Goal: Transaction & Acquisition: Purchase product/service

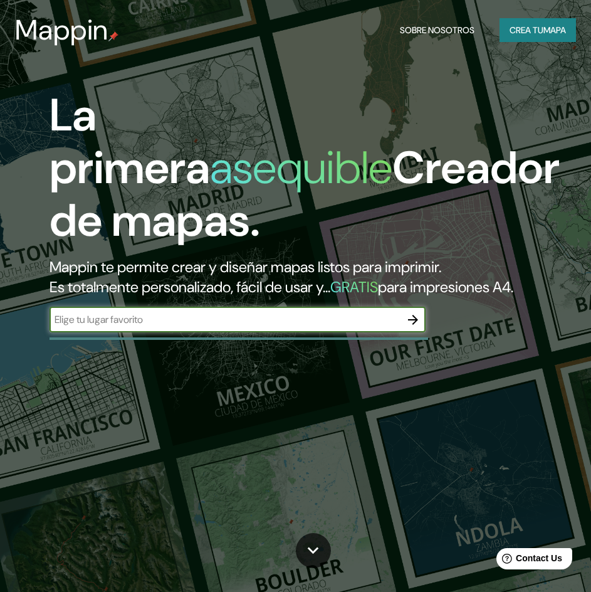
click at [152, 327] on input "text" at bounding box center [225, 319] width 351 height 14
type input "[GEOGRAPHIC_DATA]"
click at [415, 327] on icon "button" at bounding box center [413, 319] width 15 height 15
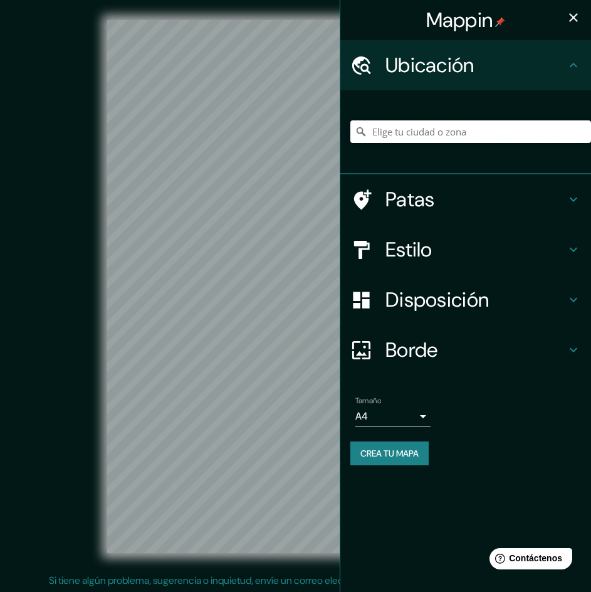
click at [418, 130] on input "Elige tu ciudad o zona" at bounding box center [471, 131] width 241 height 23
click at [416, 140] on input "Elige tu ciudad o zona" at bounding box center [471, 131] width 241 height 23
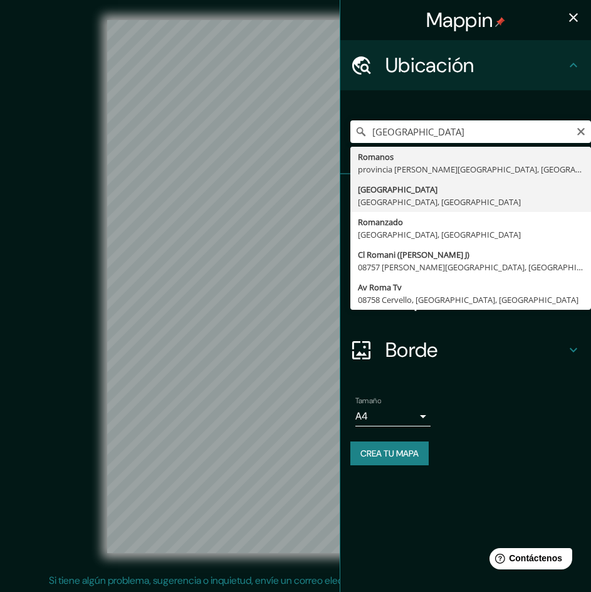
type input "[GEOGRAPHIC_DATA], [GEOGRAPHIC_DATA], [GEOGRAPHIC_DATA]"
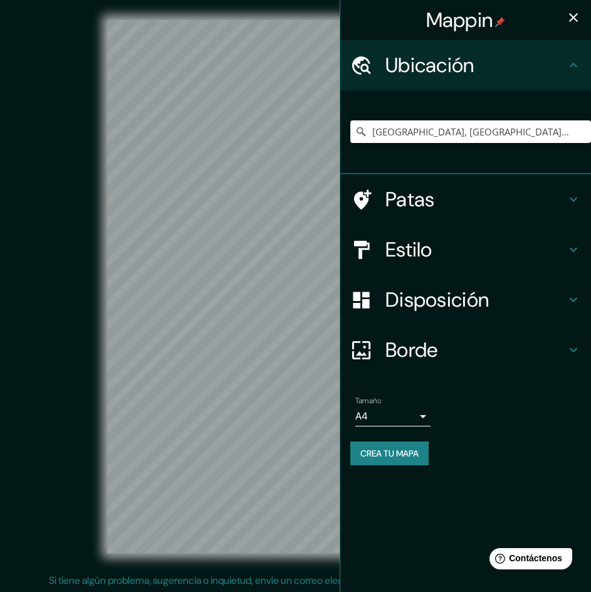
click at [477, 251] on h4 "Estilo" at bounding box center [476, 249] width 181 height 25
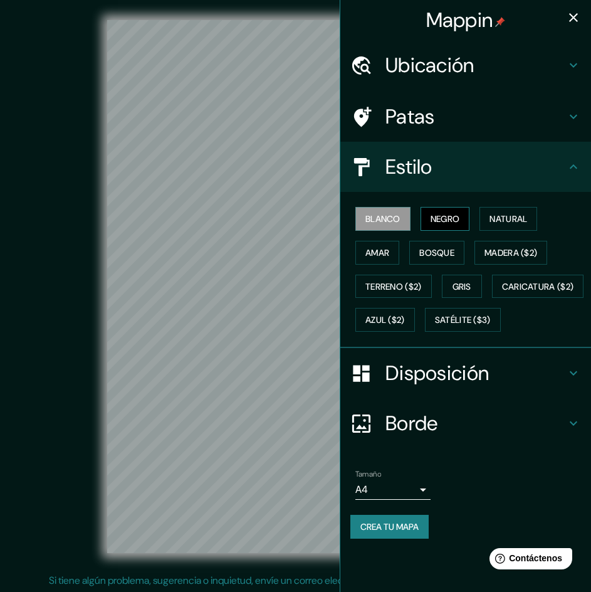
click at [450, 228] on button "Negro" at bounding box center [446, 219] width 50 height 24
click at [517, 223] on font "Natural" at bounding box center [509, 218] width 38 height 11
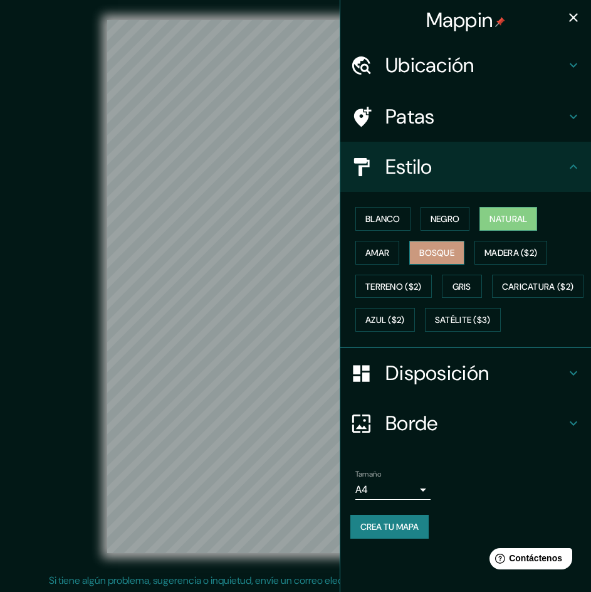
click at [445, 256] on font "Bosque" at bounding box center [437, 252] width 35 height 11
click at [389, 253] on font "Amar" at bounding box center [378, 252] width 24 height 11
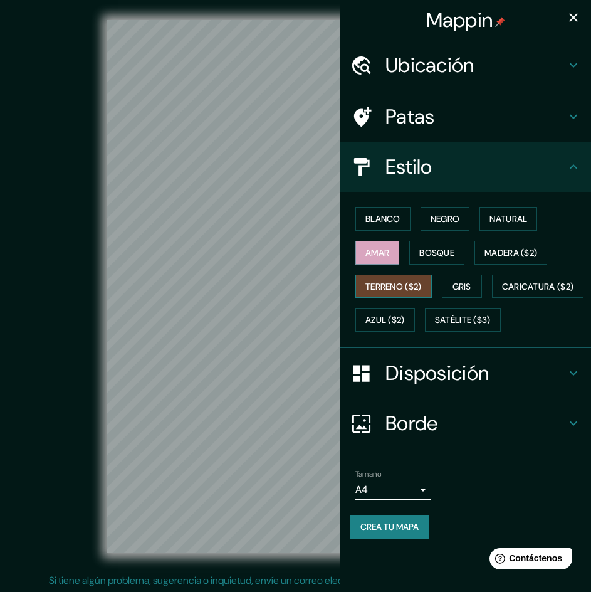
click at [411, 285] on font "Terreno ($2)" at bounding box center [394, 286] width 56 height 11
click at [459, 284] on font "Gris" at bounding box center [462, 286] width 19 height 11
click at [407, 278] on font "Terreno ($2)" at bounding box center [394, 286] width 56 height 16
click at [458, 286] on font "Gris" at bounding box center [462, 286] width 19 height 11
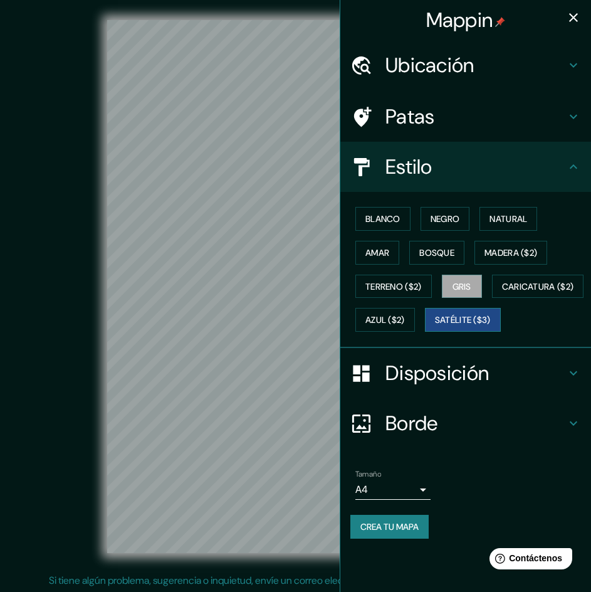
click at [435, 328] on font "Satélite ($3)" at bounding box center [463, 320] width 56 height 16
click at [502, 292] on font "Caricatura ($2)" at bounding box center [538, 286] width 72 height 11
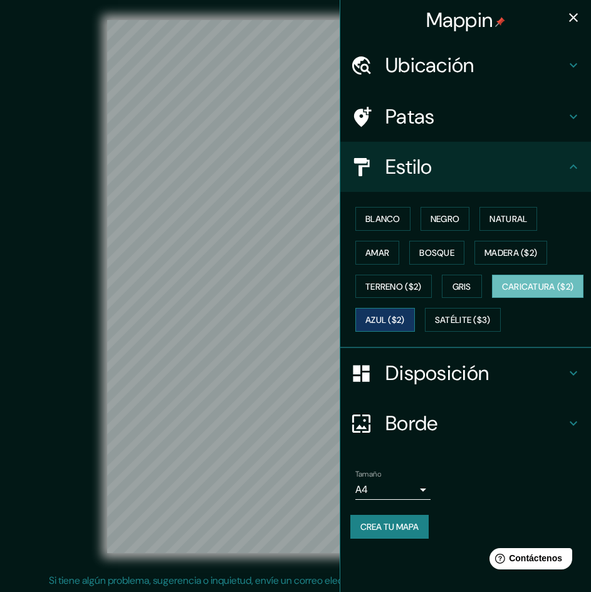
click at [405, 316] on font "Azul ($2)" at bounding box center [386, 320] width 40 height 11
click at [464, 283] on font "Gris" at bounding box center [462, 286] width 19 height 11
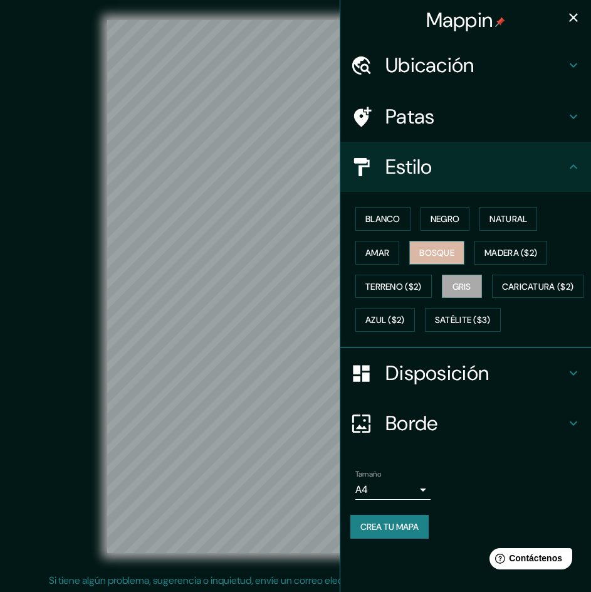
click at [450, 255] on font "Bosque" at bounding box center [437, 252] width 35 height 11
click at [503, 215] on font "Natural" at bounding box center [509, 218] width 38 height 11
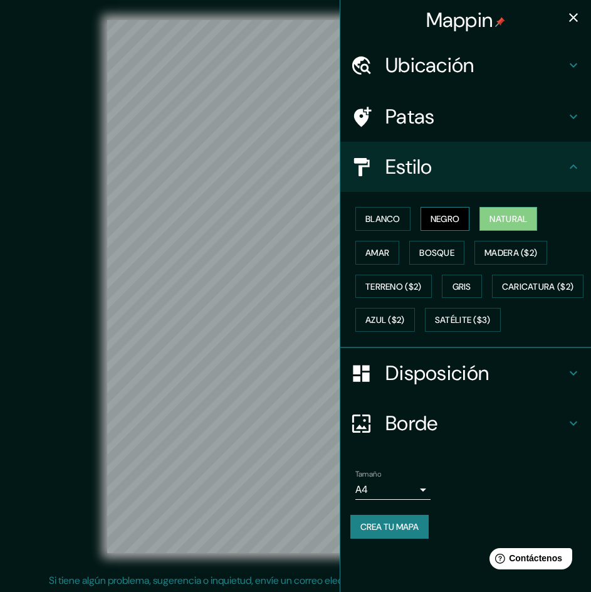
click at [448, 217] on font "Negro" at bounding box center [445, 218] width 29 height 11
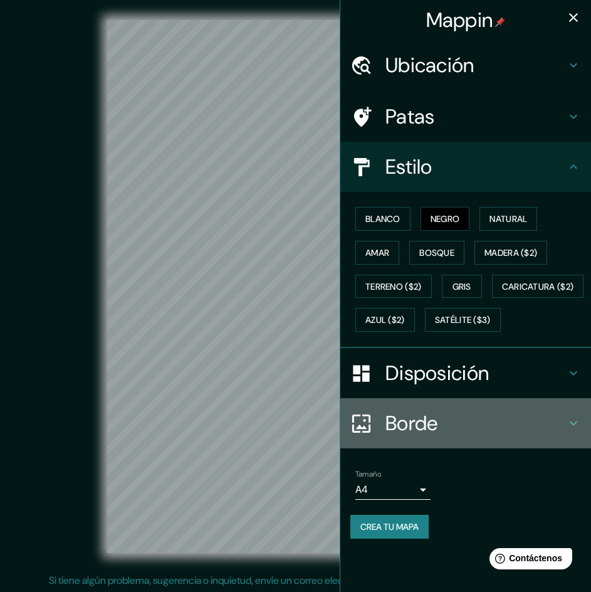
click at [426, 436] on font "Borde" at bounding box center [412, 423] width 53 height 26
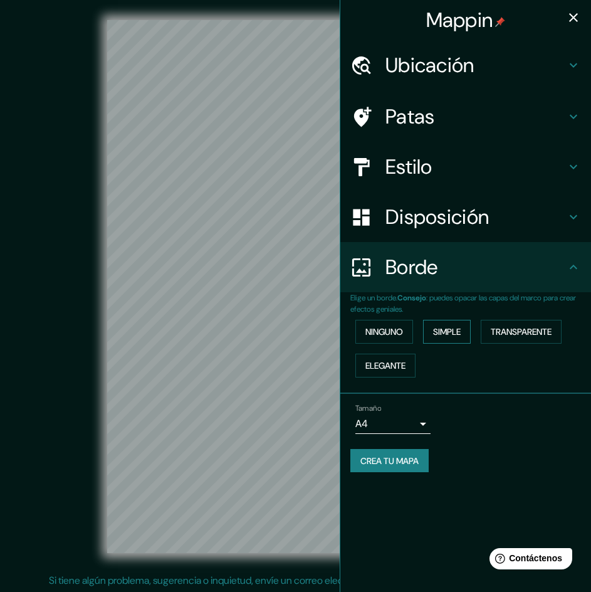
click at [452, 332] on font "Simple" at bounding box center [447, 331] width 28 height 11
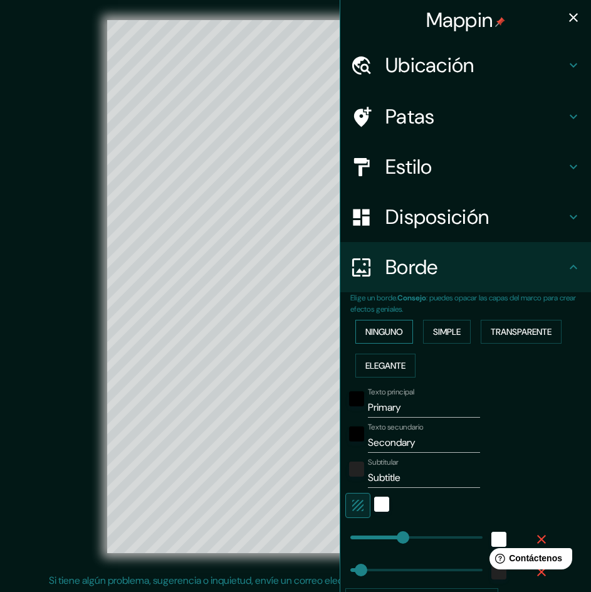
click at [391, 337] on font "Ninguno" at bounding box center [385, 331] width 38 height 11
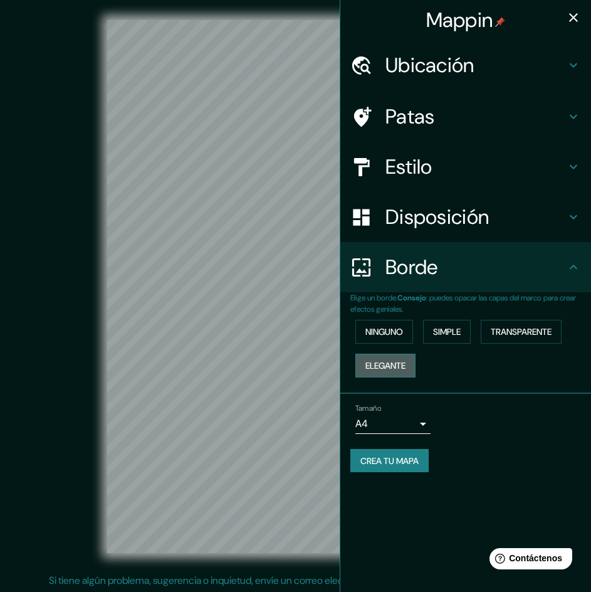
click at [396, 368] on font "Elegante" at bounding box center [386, 365] width 40 height 11
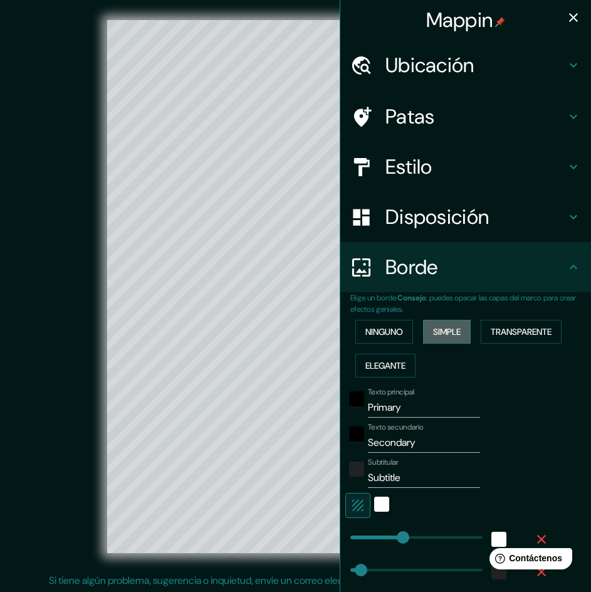
click at [425, 341] on button "Simple" at bounding box center [447, 332] width 48 height 24
click at [509, 325] on font "Transparente" at bounding box center [521, 332] width 61 height 16
click at [384, 336] on font "Ninguno" at bounding box center [385, 331] width 38 height 11
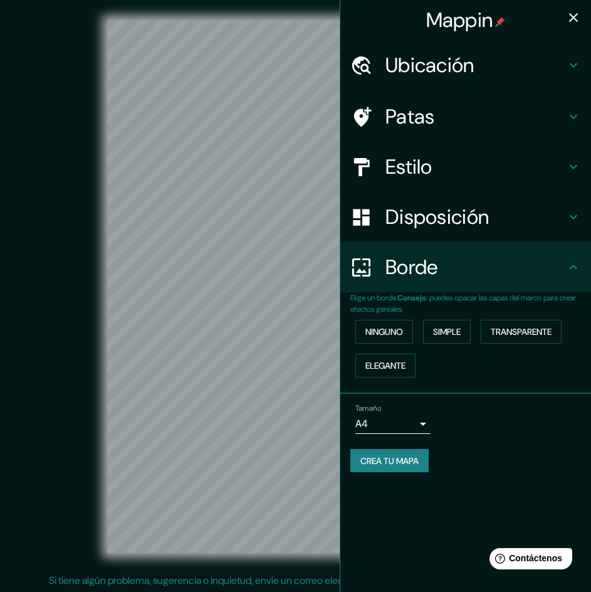
click at [420, 228] on font "Disposición" at bounding box center [437, 217] width 103 height 26
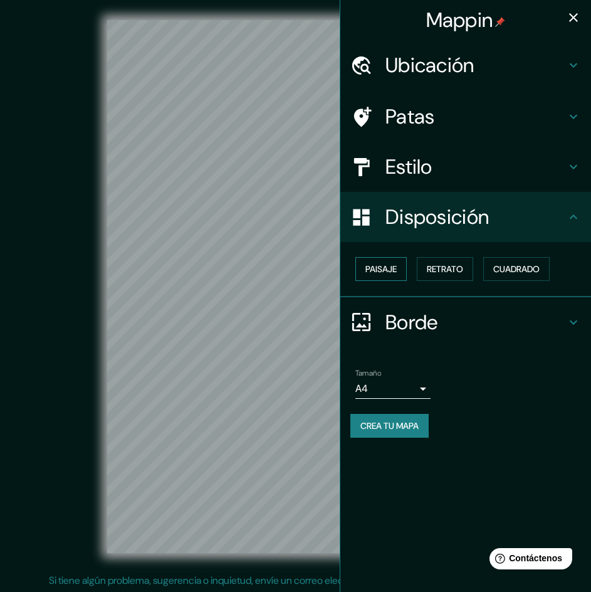
click at [386, 267] on font "Paisaje" at bounding box center [381, 268] width 31 height 11
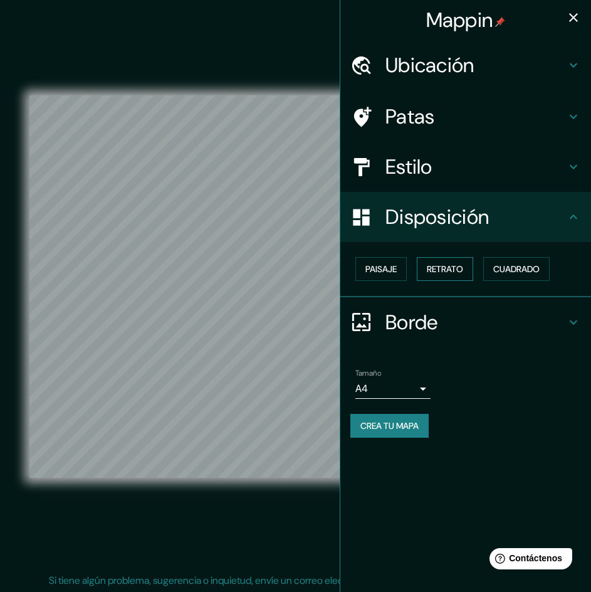
click at [431, 269] on font "Retrato" at bounding box center [445, 268] width 36 height 11
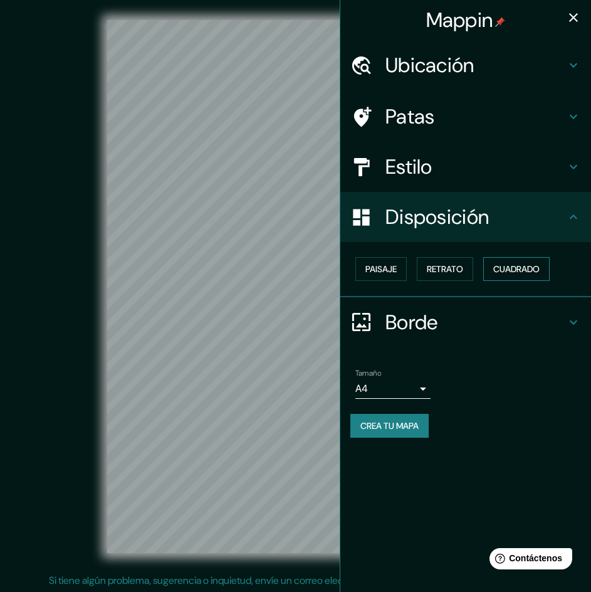
click at [492, 263] on button "Cuadrado" at bounding box center [517, 269] width 66 height 24
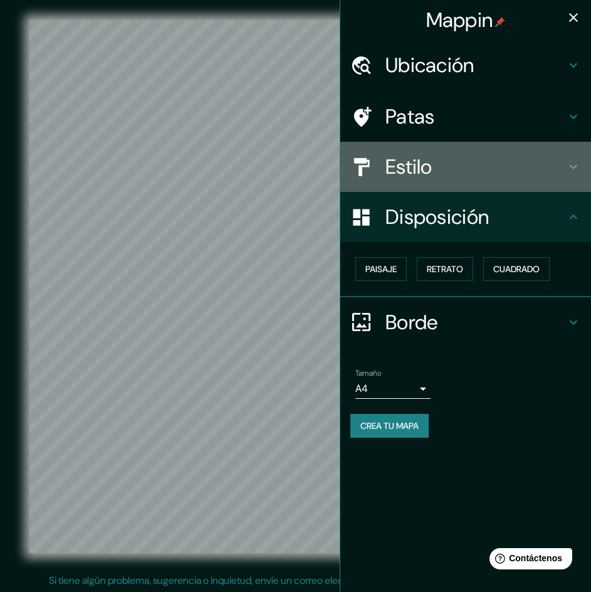
click at [507, 158] on h4 "Estilo" at bounding box center [476, 166] width 181 height 25
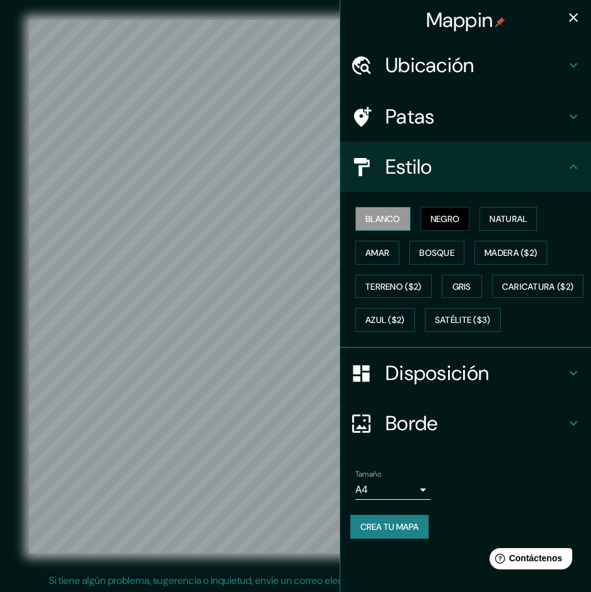
click at [401, 215] on font "Blanco" at bounding box center [383, 218] width 35 height 11
click at [506, 216] on font "Natural" at bounding box center [509, 218] width 38 height 11
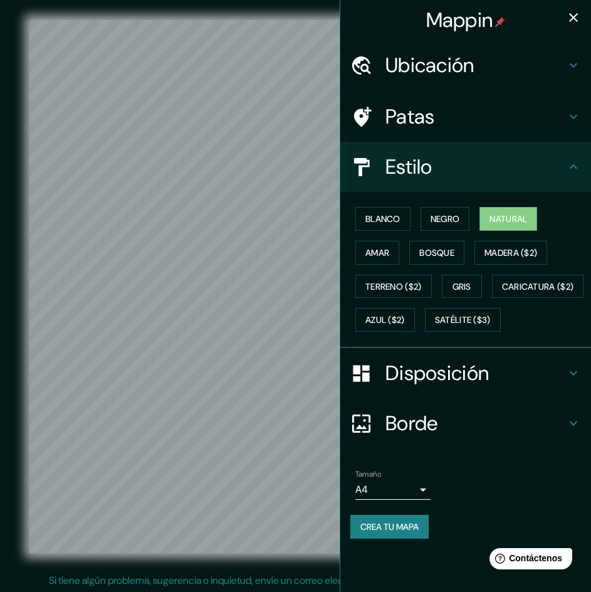
click at [432, 386] on font "Disposición" at bounding box center [437, 373] width 103 height 26
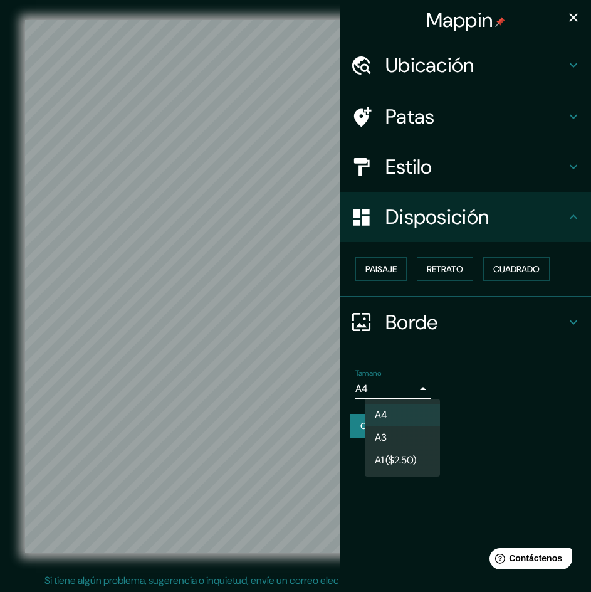
click at [409, 389] on body "Mappin Ubicación [GEOGRAPHIC_DATA], [GEOGRAPHIC_DATA], [GEOGRAPHIC_DATA] Patas …" at bounding box center [295, 296] width 591 height 592
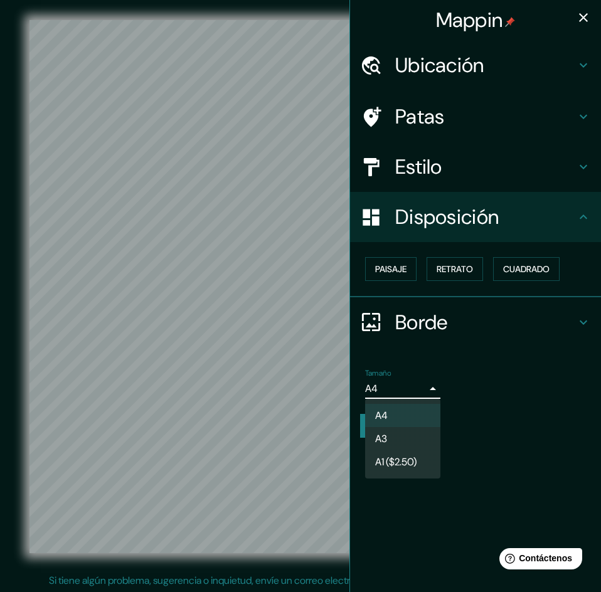
click at [384, 438] on font "A3" at bounding box center [381, 438] width 12 height 13
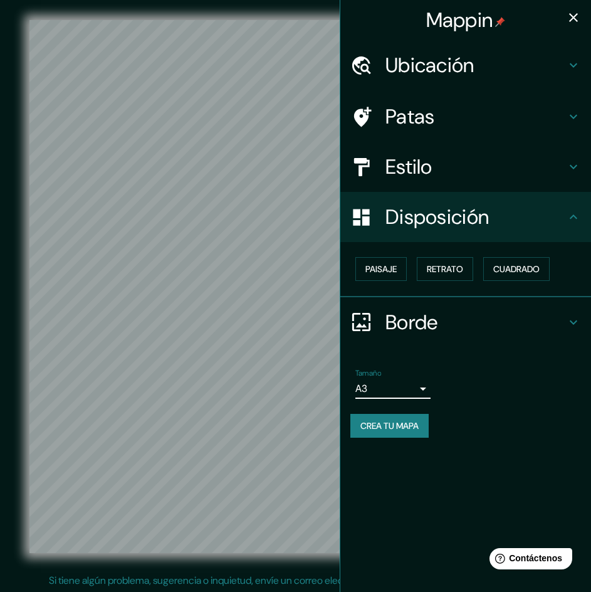
click at [411, 393] on body "Mappin Ubicación [GEOGRAPHIC_DATA], [GEOGRAPHIC_DATA], [GEOGRAPHIC_DATA] Patas …" at bounding box center [295, 296] width 591 height 592
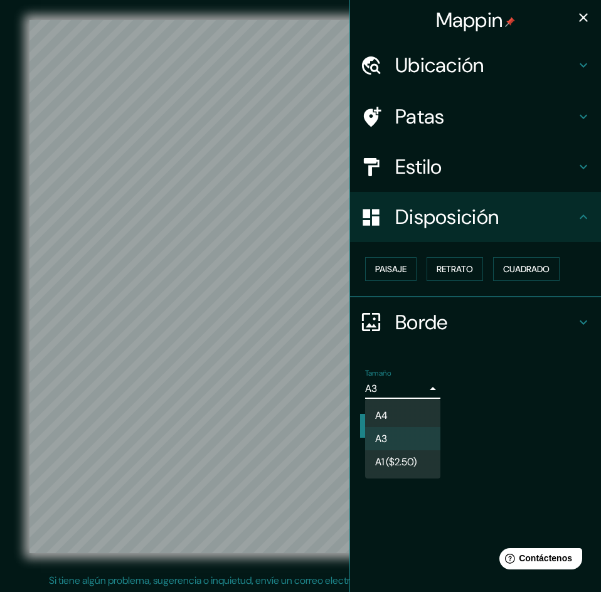
click at [505, 400] on div at bounding box center [300, 296] width 601 height 592
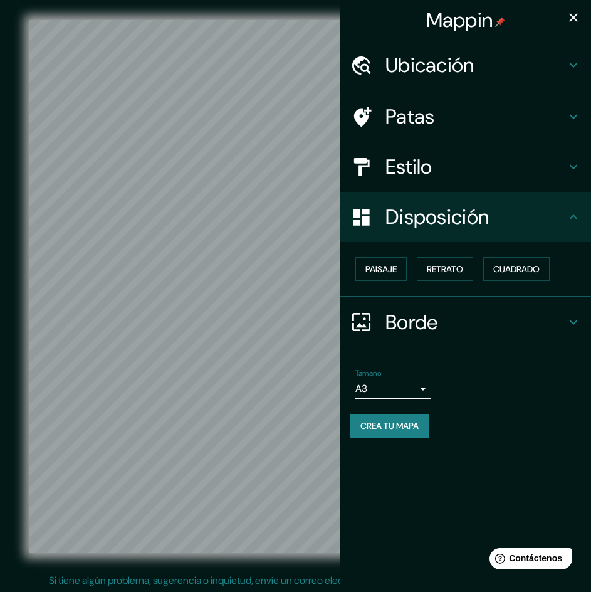
click at [386, 426] on font "Crea tu mapa" at bounding box center [390, 425] width 58 height 11
click at [503, 441] on div "Tamaño A3 a4 Crea tu mapa" at bounding box center [466, 406] width 231 height 84
click at [493, 158] on h4 "Estilo" at bounding box center [476, 166] width 181 height 25
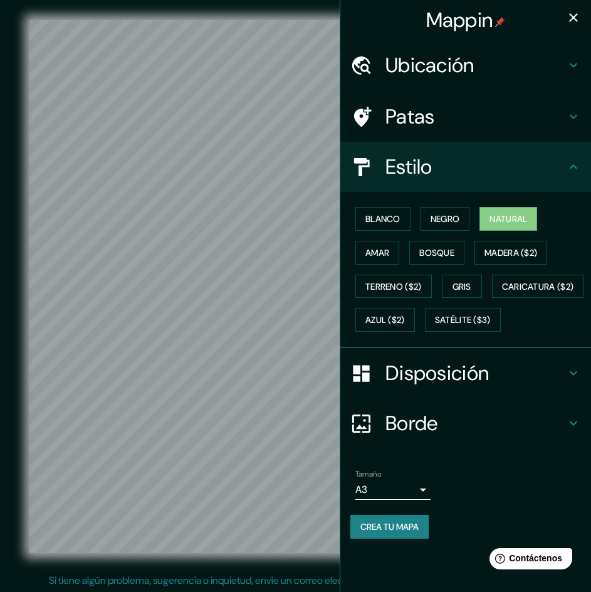
click at [579, 22] on icon "button" at bounding box center [573, 17] width 15 height 15
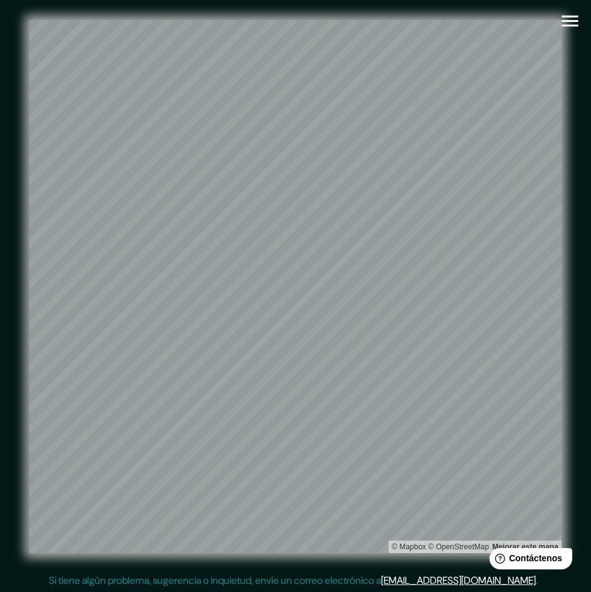
click at [563, 28] on icon "button" at bounding box center [570, 21] width 22 height 22
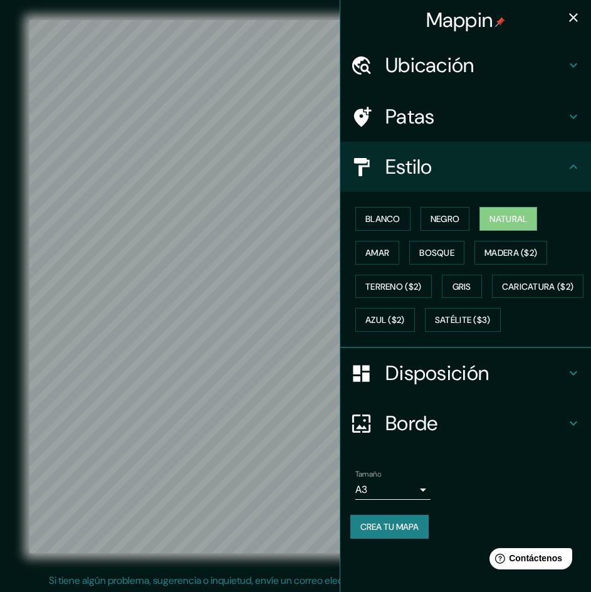
click at [392, 539] on button "Crea tu mapa" at bounding box center [390, 527] width 78 height 24
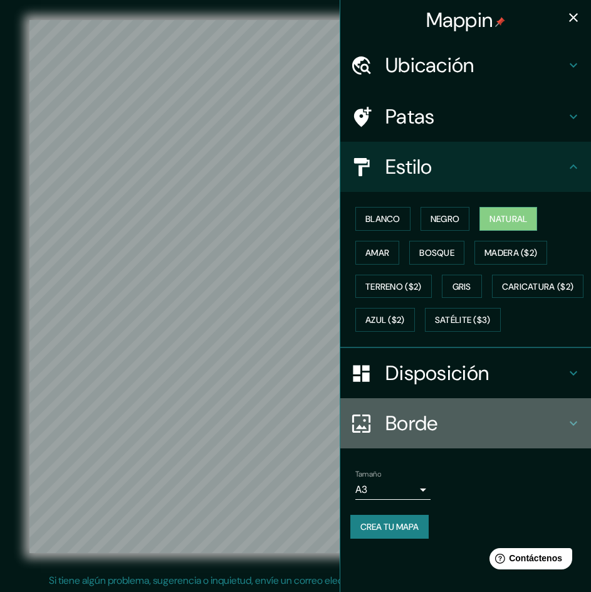
click at [416, 436] on font "Borde" at bounding box center [412, 423] width 53 height 26
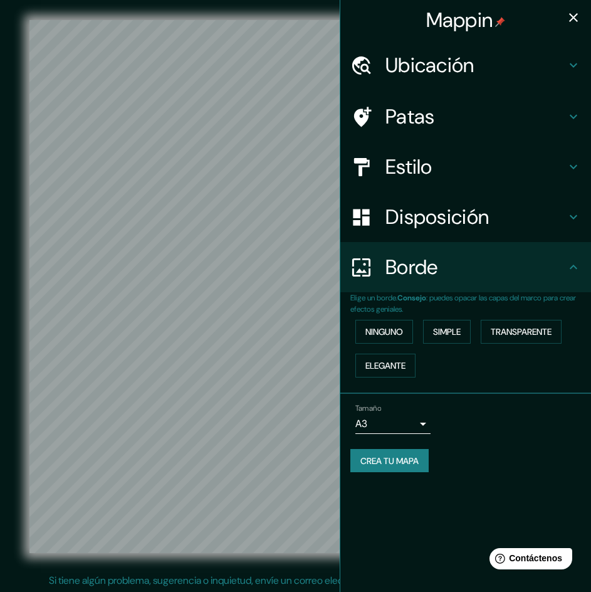
drag, startPoint x: 420, startPoint y: 464, endPoint x: 484, endPoint y: 433, distance: 71.8
click at [484, 433] on div "Tamaño A3 a4" at bounding box center [466, 419] width 231 height 40
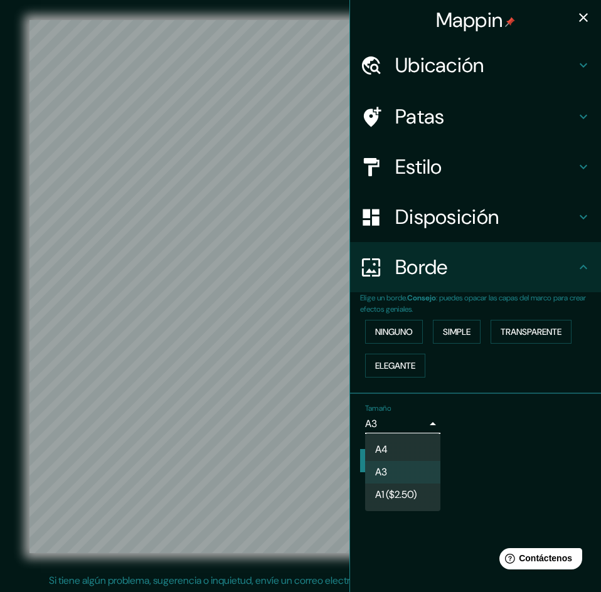
click at [412, 420] on body "Mappin Ubicación [GEOGRAPHIC_DATA], [GEOGRAPHIC_DATA], [GEOGRAPHIC_DATA] Patas …" at bounding box center [300, 296] width 601 height 592
click at [394, 449] on li "A4" at bounding box center [402, 449] width 75 height 23
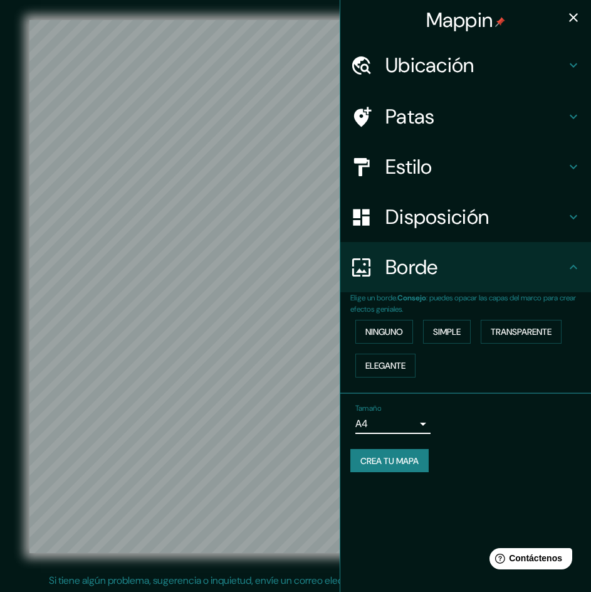
click at [413, 463] on font "Crea tu mapa" at bounding box center [390, 460] width 58 height 11
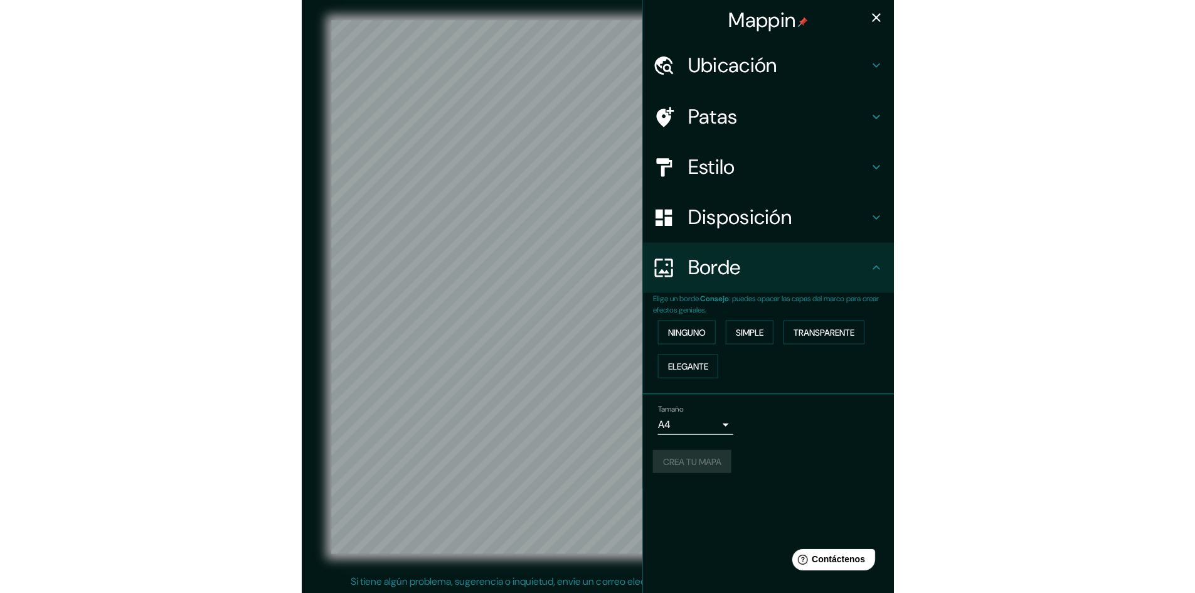
scroll to position [1, 0]
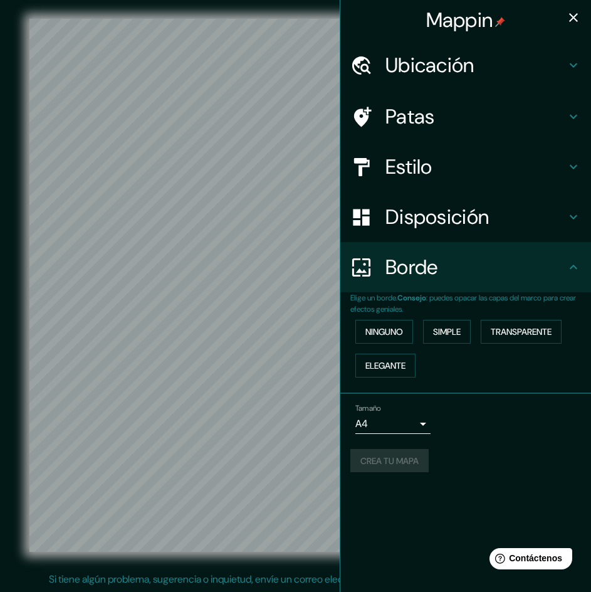
click at [275, 553] on div "© Mapbox © OpenStreetMap Mejorar este mapa" at bounding box center [295, 285] width 573 height 573
click at [282, 558] on div "© Mapbox © OpenStreetMap Mejorar este mapa" at bounding box center [295, 285] width 573 height 573
click at [578, 16] on icon "button" at bounding box center [573, 17] width 15 height 15
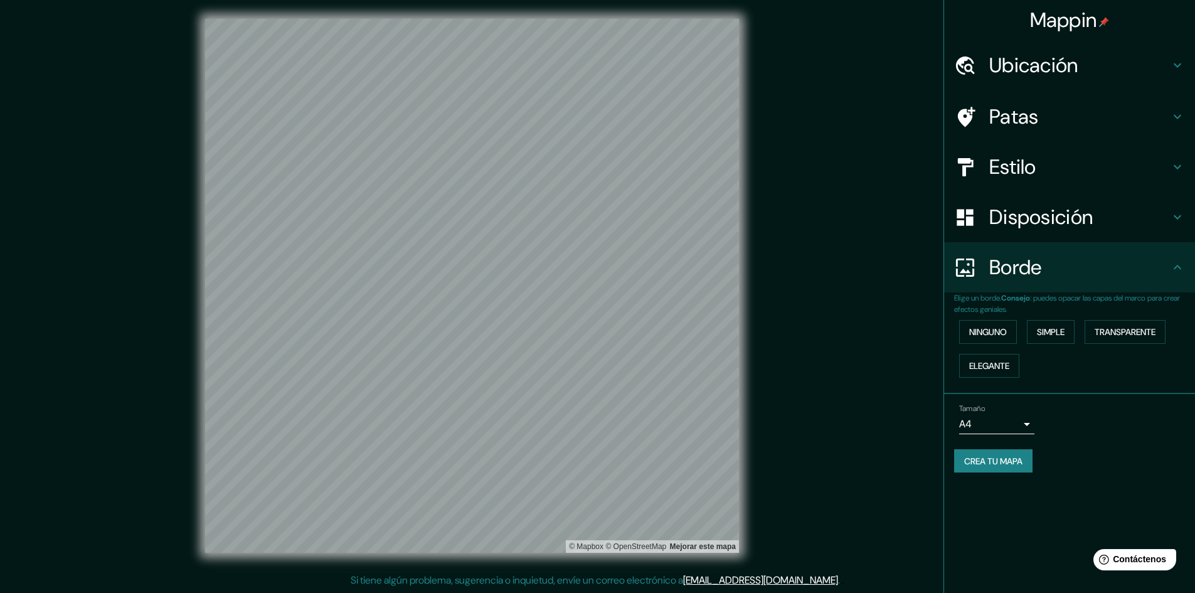
click at [600, 419] on body "Mappin Ubicación [GEOGRAPHIC_DATA], [GEOGRAPHIC_DATA], [GEOGRAPHIC_DATA] Patas …" at bounding box center [597, 295] width 1195 height 593
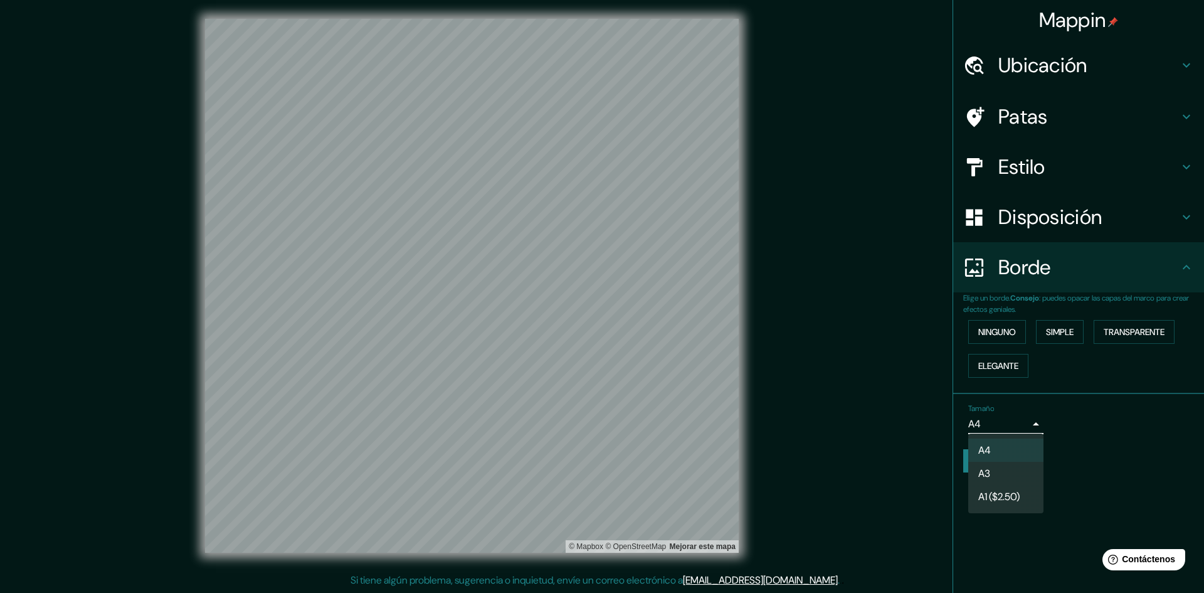
click at [600, 475] on li "A3" at bounding box center [1005, 473] width 75 height 23
type input "a4"
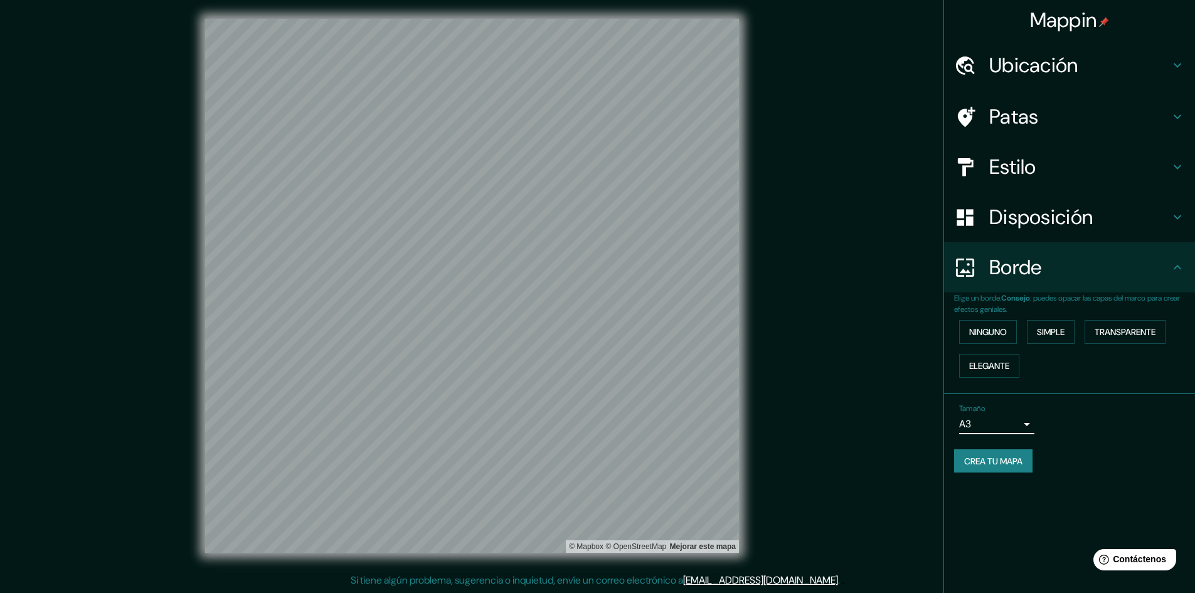
click at [600, 199] on div "Disposición" at bounding box center [1069, 217] width 251 height 50
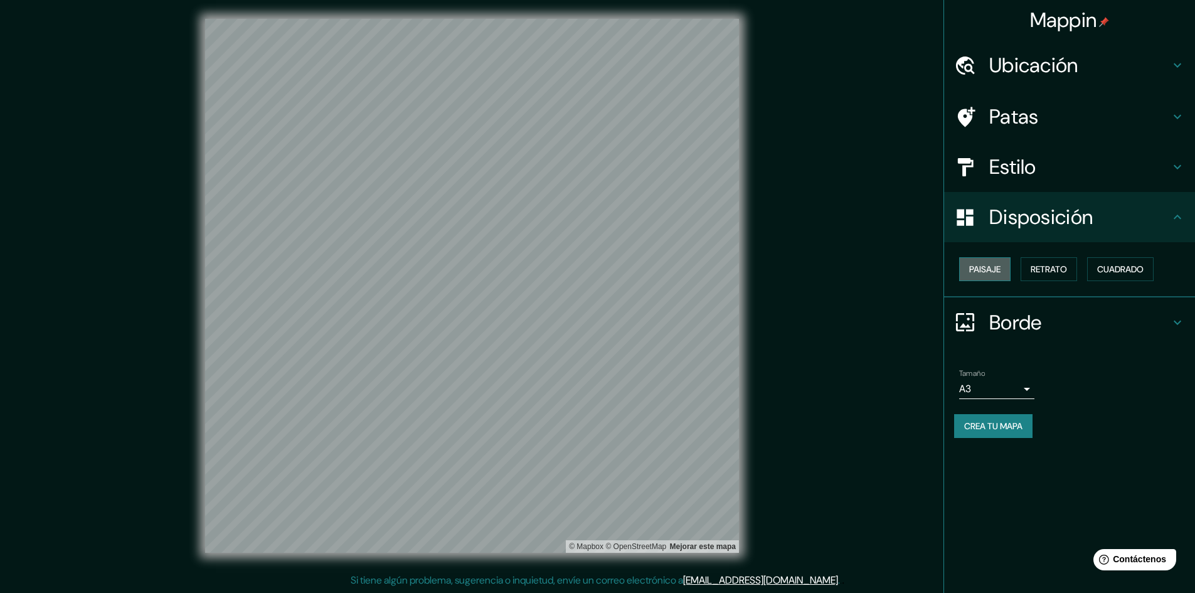
click at [600, 259] on button "Paisaje" at bounding box center [984, 269] width 51 height 24
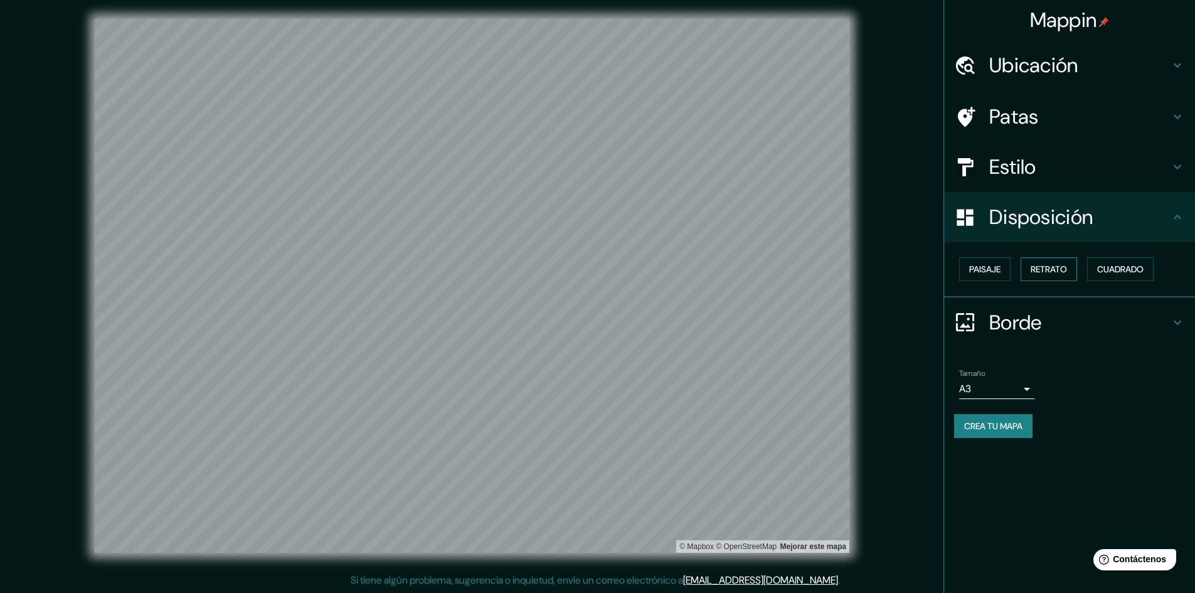
drag, startPoint x: 989, startPoint y: 259, endPoint x: 1063, endPoint y: 269, distance: 74.7
click at [600, 269] on font "Retrato" at bounding box center [1048, 268] width 36 height 11
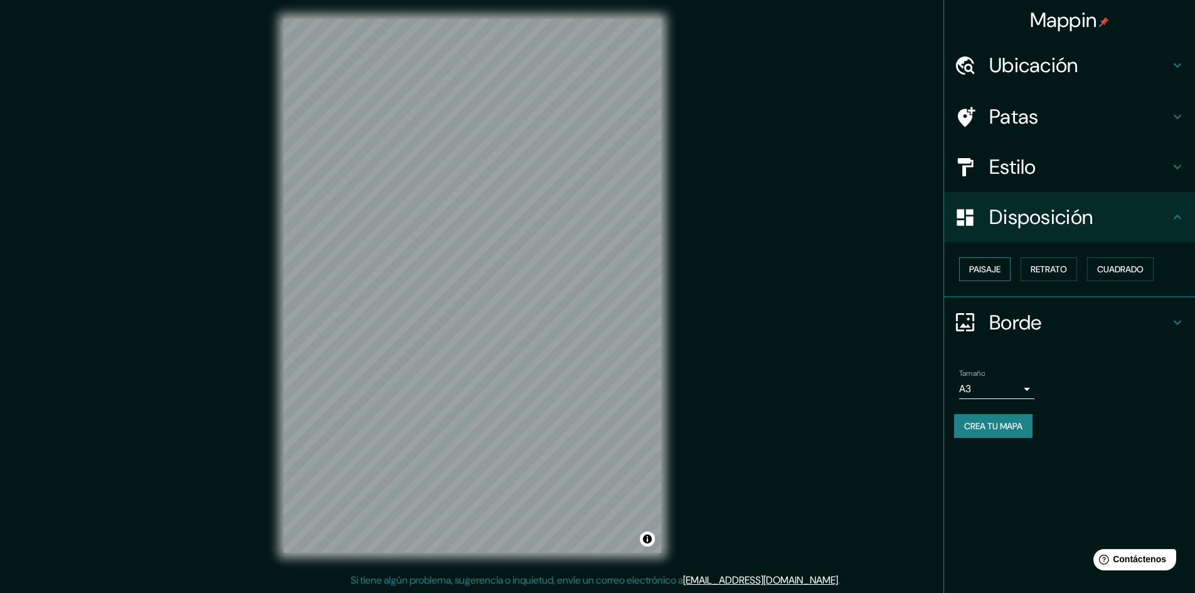
click at [600, 269] on font "Paisaje" at bounding box center [984, 268] width 31 height 11
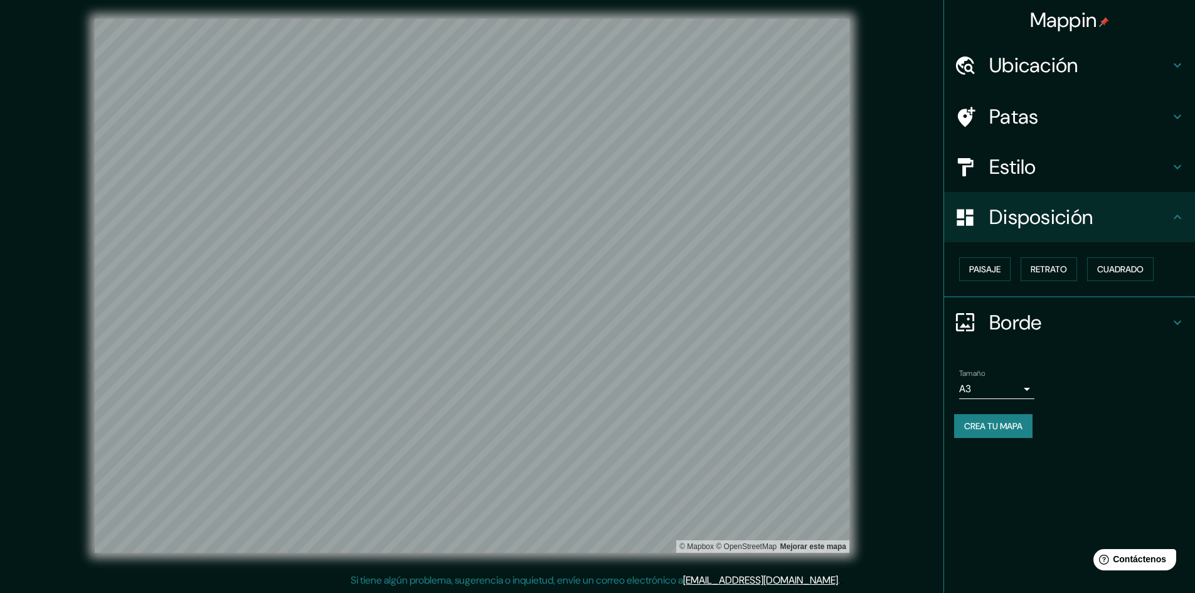
click at [600, 255] on div "Paisaje Retrato Cuadrado" at bounding box center [1074, 269] width 241 height 34
click at [600, 257] on button "Cuadrado" at bounding box center [1120, 269] width 66 height 24
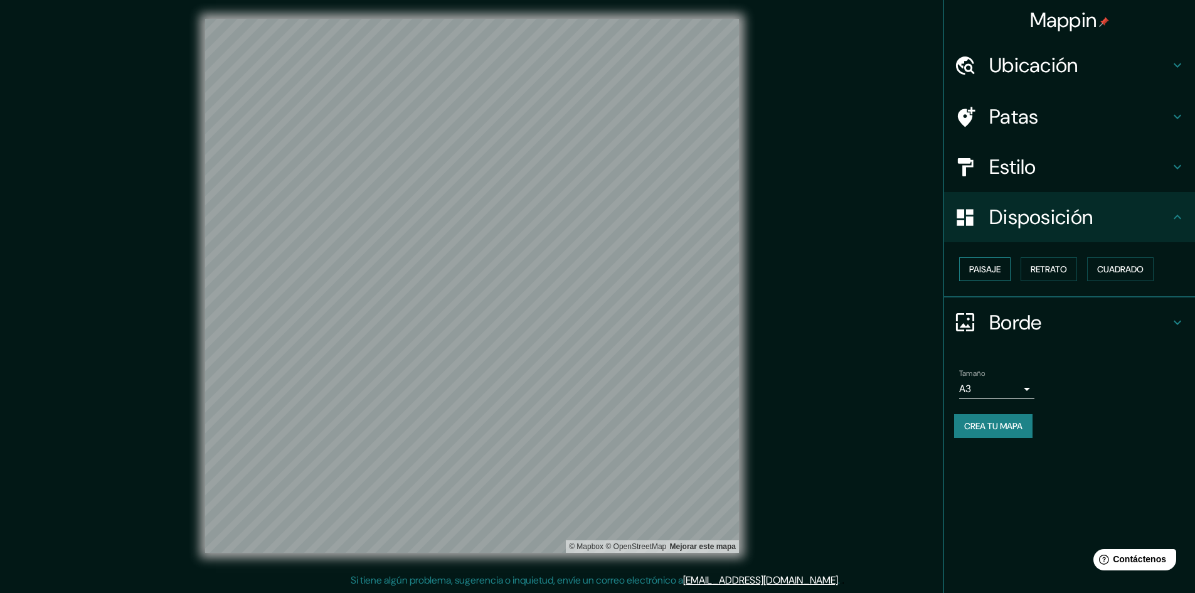
click at [600, 275] on font "Paisaje" at bounding box center [984, 269] width 31 height 16
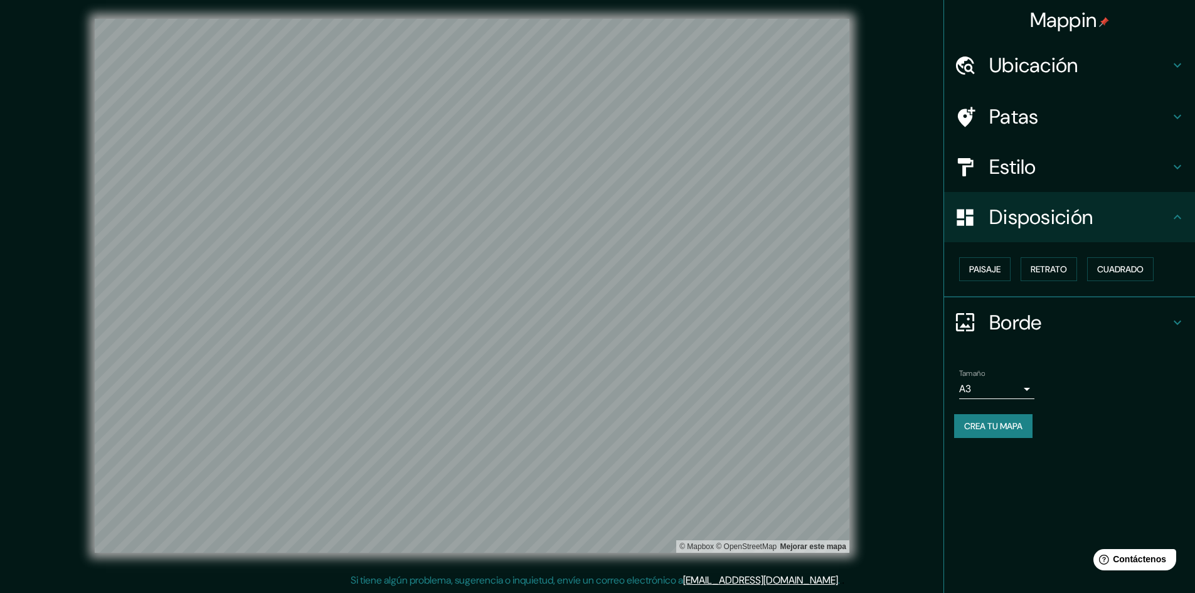
click at [600, 401] on div "Tamaño A3 a4" at bounding box center [1069, 384] width 231 height 40
click at [600, 265] on font "Retrato" at bounding box center [1048, 268] width 36 height 11
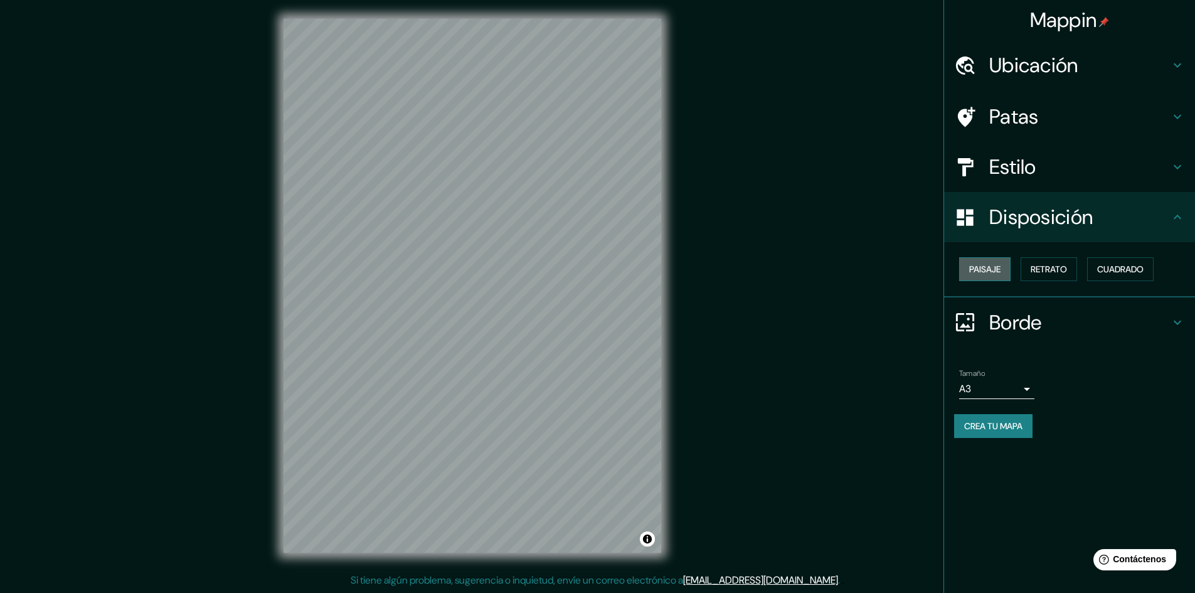
click at [600, 267] on font "Paisaje" at bounding box center [984, 268] width 31 height 11
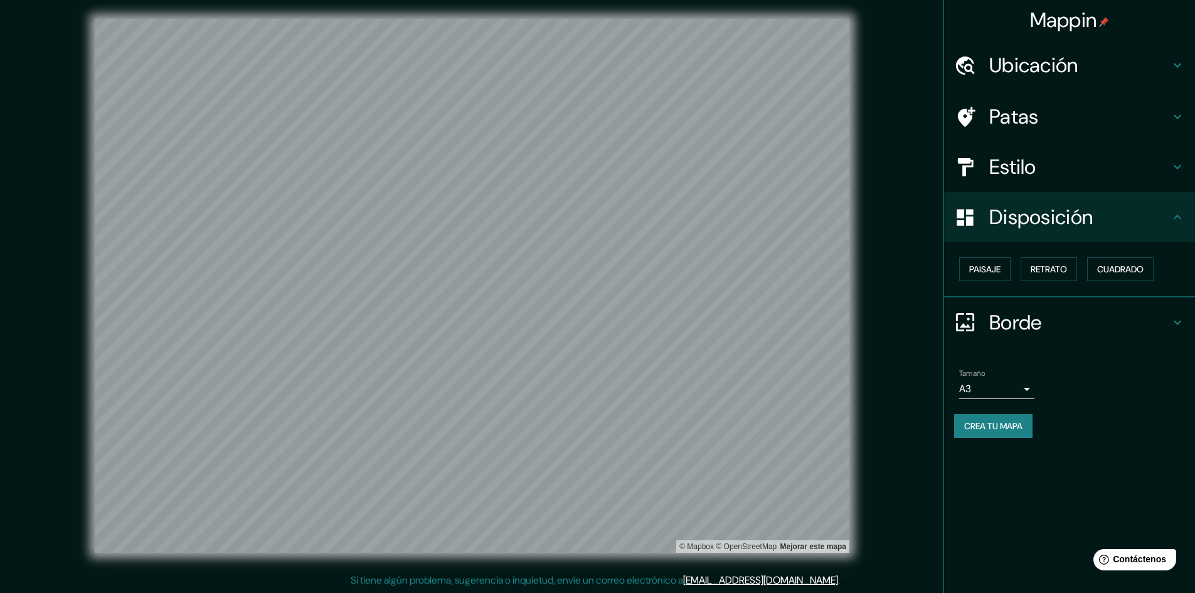
click at [600, 262] on div "Paisaje Retrato Cuadrado" at bounding box center [1074, 269] width 241 height 34
click at [600, 264] on font "Cuadrado" at bounding box center [1120, 268] width 46 height 11
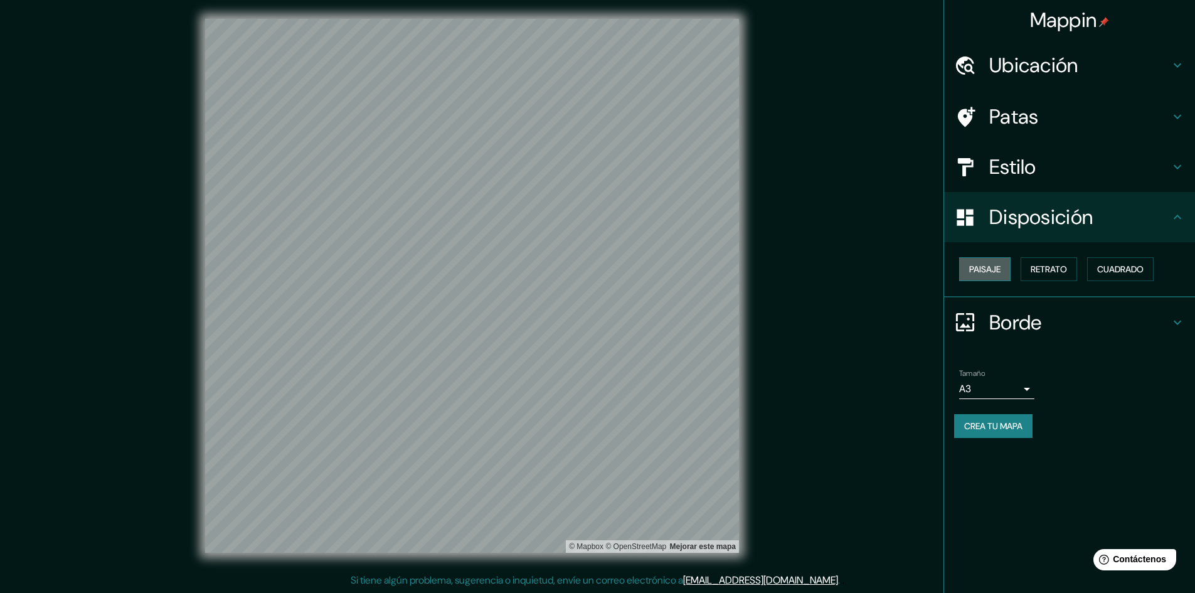
click at [600, 263] on font "Paisaje" at bounding box center [984, 268] width 31 height 11
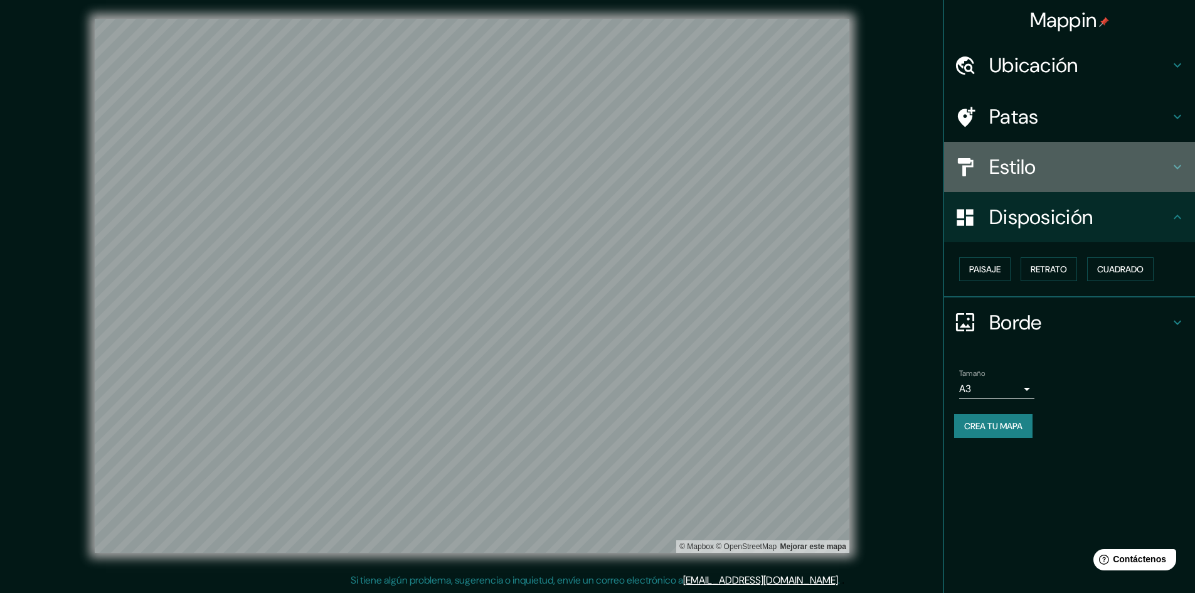
click at [600, 182] on div "Estilo" at bounding box center [1069, 167] width 251 height 50
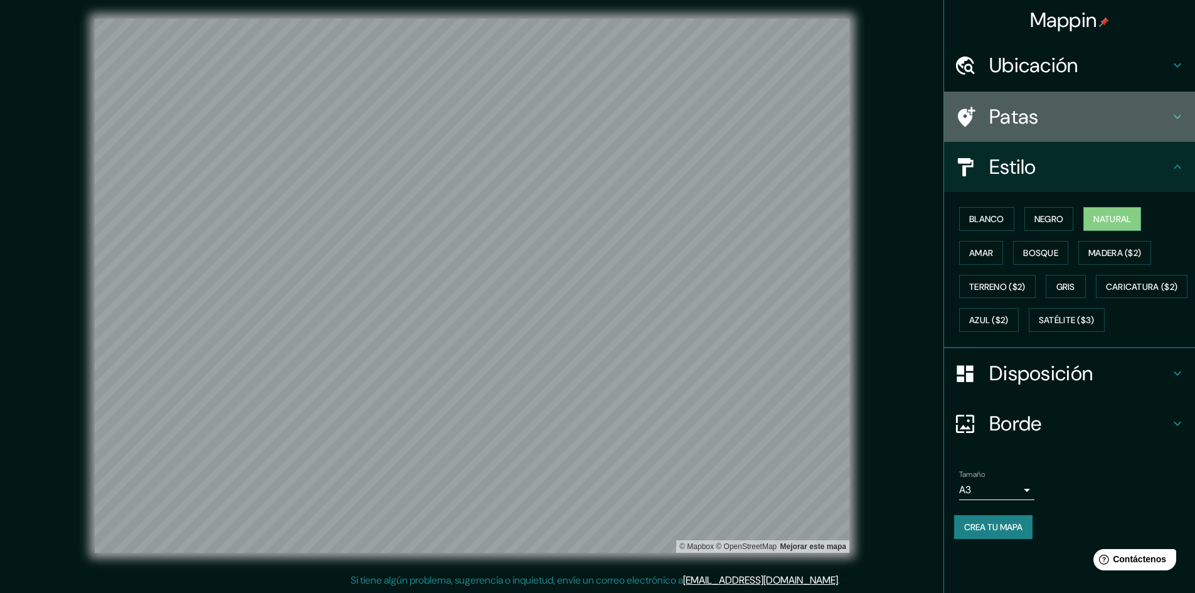
click at [600, 132] on div "Patas" at bounding box center [1069, 117] width 251 height 50
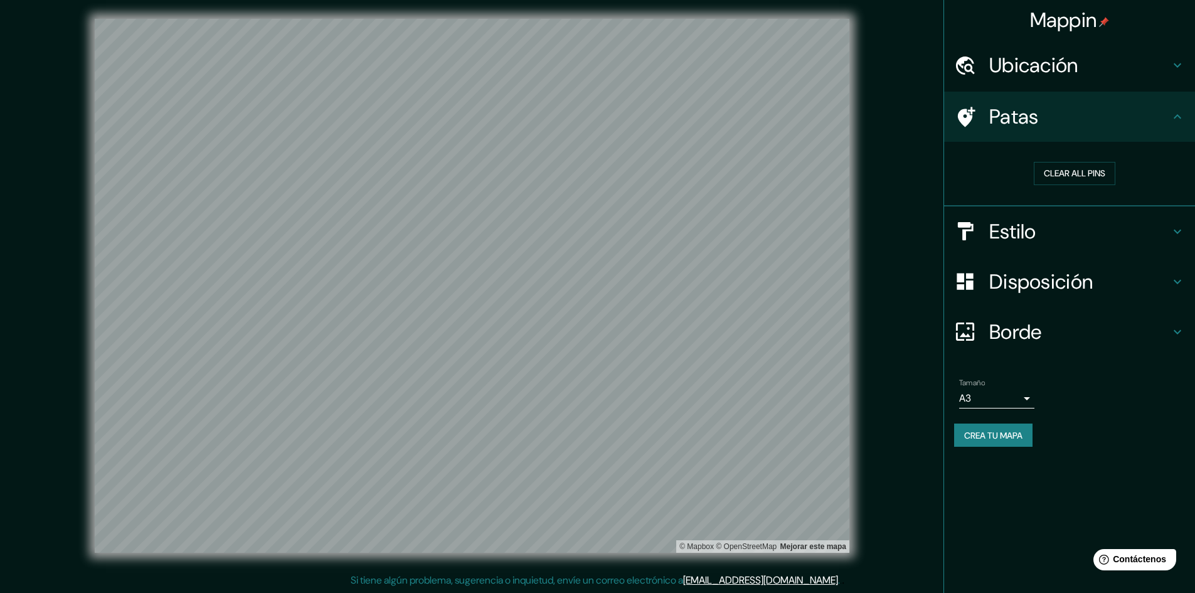
click at [600, 60] on font "Ubicación" at bounding box center [1033, 65] width 89 height 26
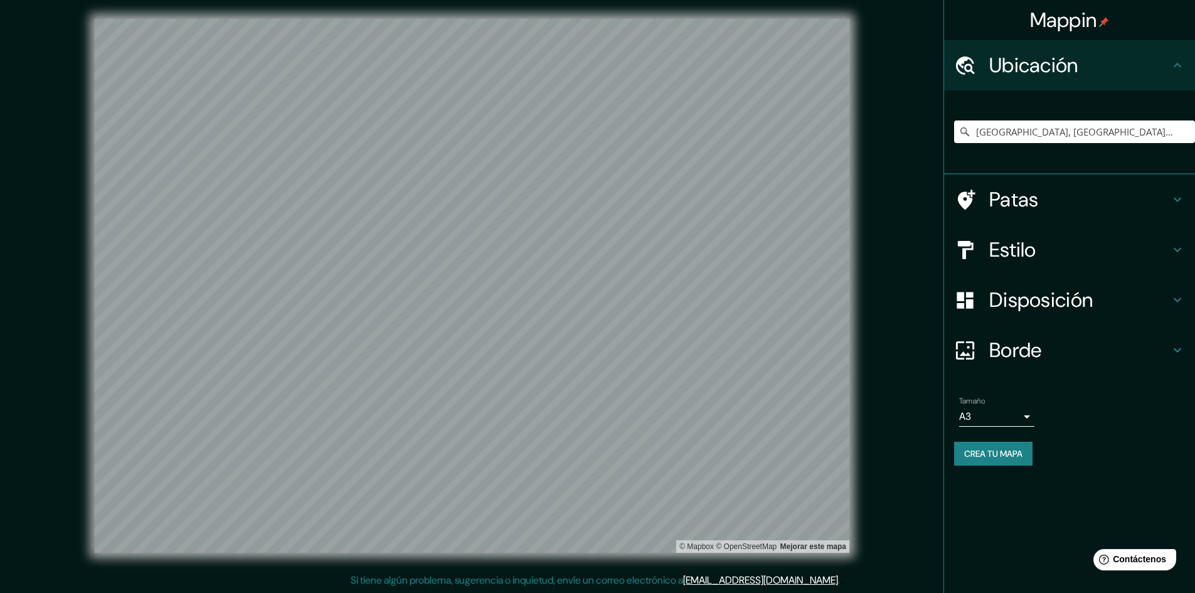
click at [600, 447] on div "Crea tu mapa" at bounding box center [1069, 454] width 231 height 24
click at [600, 451] on font "Crea tu mapa" at bounding box center [993, 453] width 58 height 11
click at [600, 475] on div "Tamaño A3 a4 Crea tu mapa" at bounding box center [1069, 433] width 231 height 84
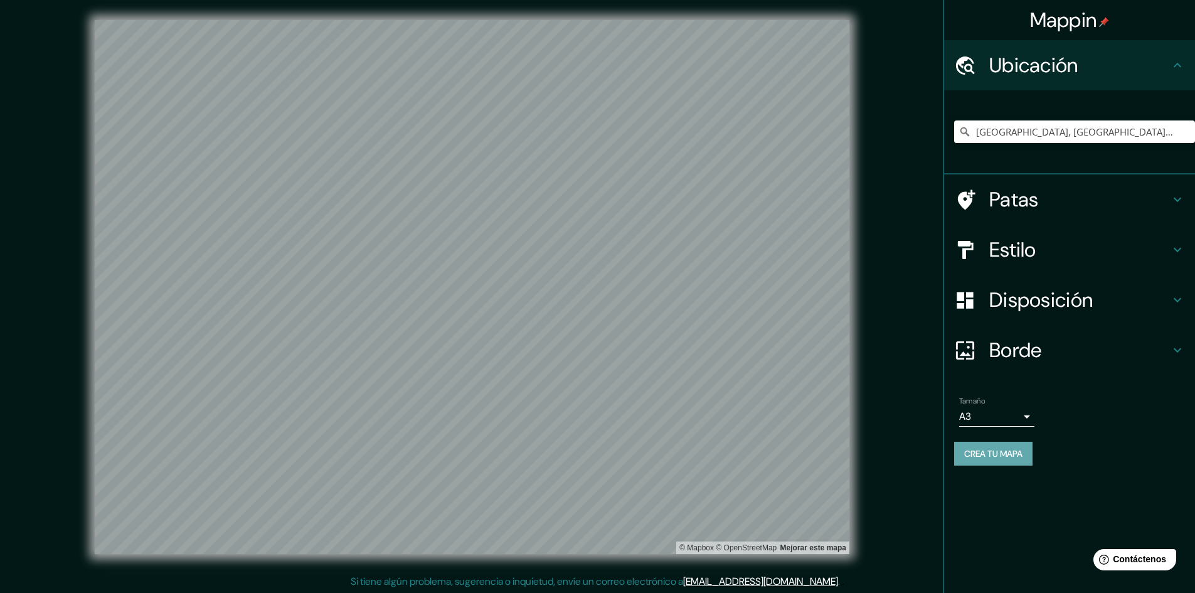
click at [600, 452] on font "Crea tu mapa" at bounding box center [993, 453] width 58 height 11
click at [600, 19] on div "Mappin" at bounding box center [1069, 20] width 251 height 40
click at [600, 132] on input "[GEOGRAPHIC_DATA], [GEOGRAPHIC_DATA], [GEOGRAPHIC_DATA]" at bounding box center [1074, 131] width 241 height 23
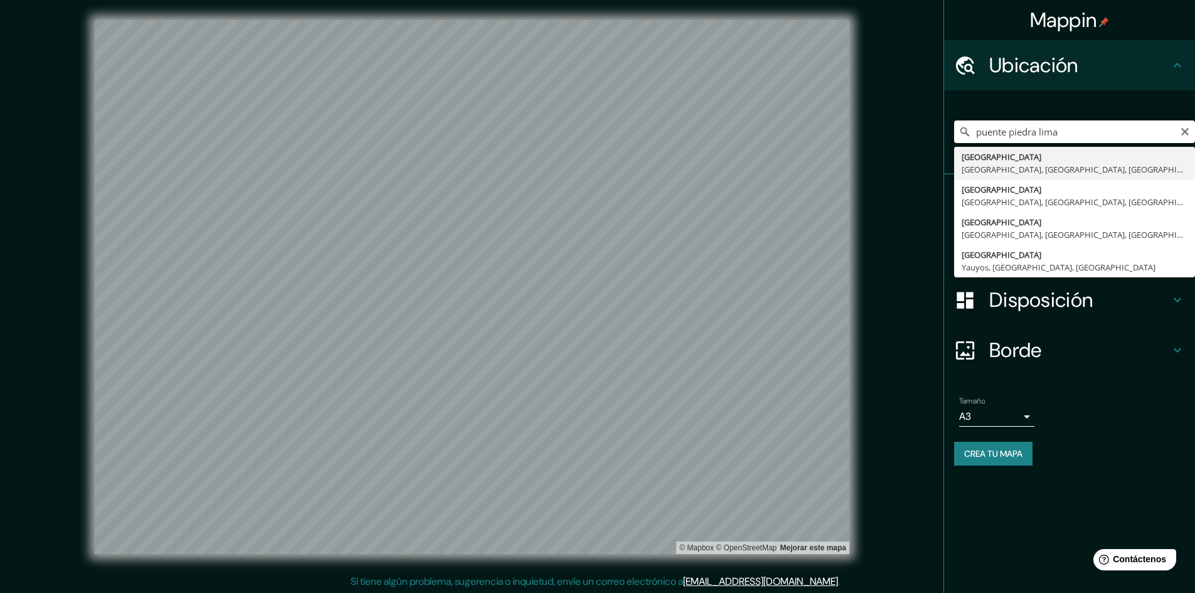
type input "[GEOGRAPHIC_DATA], [GEOGRAPHIC_DATA], [GEOGRAPHIC_DATA], [GEOGRAPHIC_DATA]"
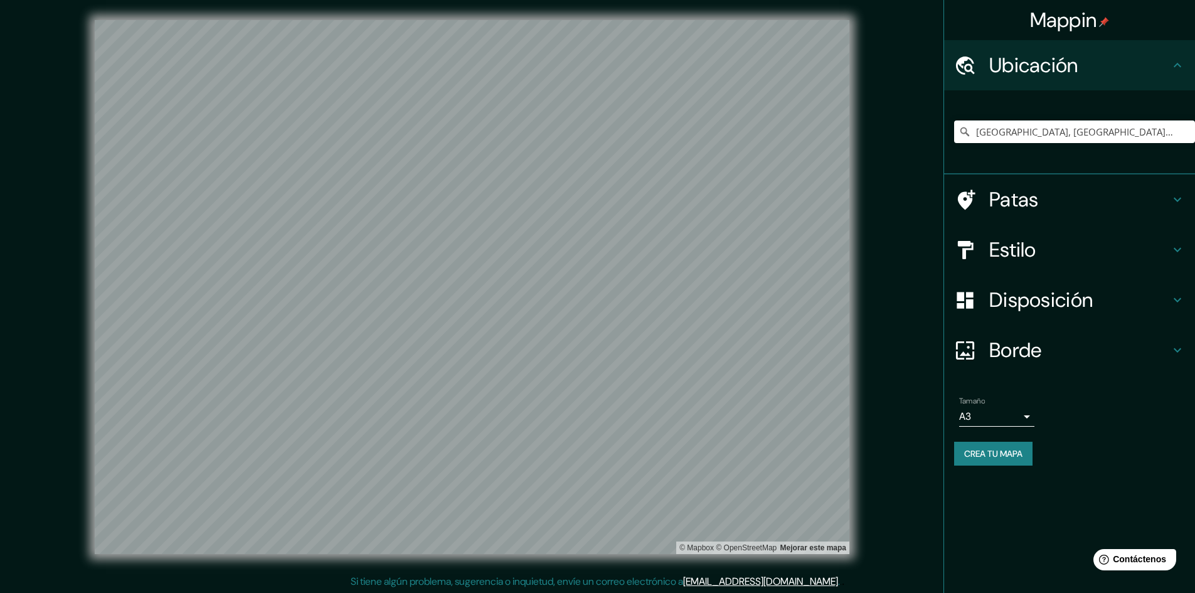
scroll to position [1, 0]
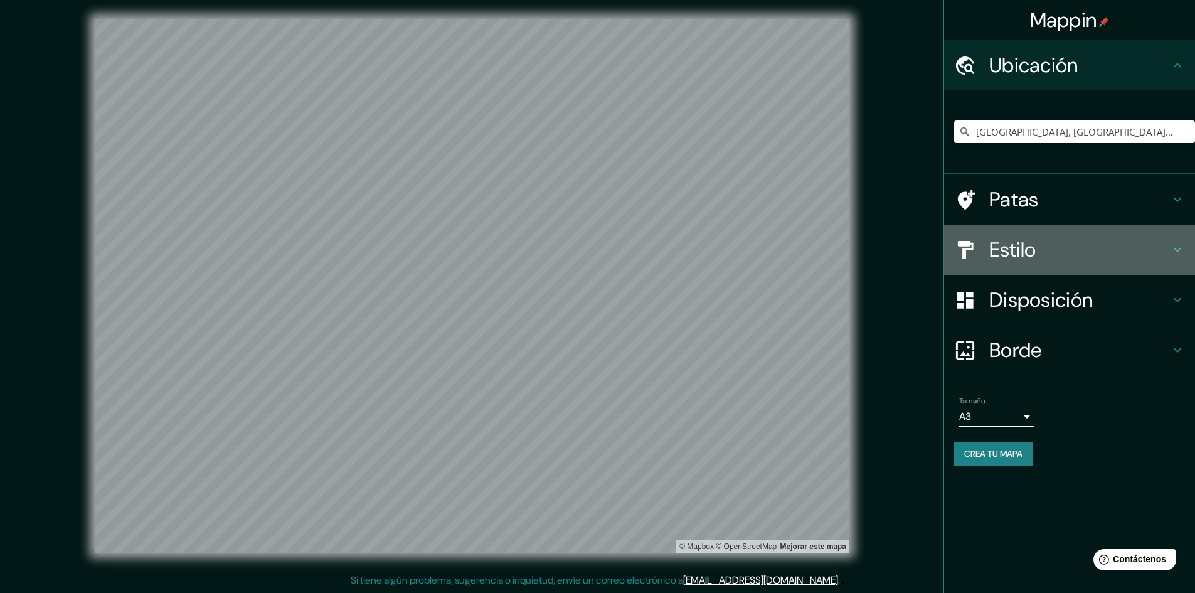
click at [600, 242] on h4 "Estilo" at bounding box center [1079, 249] width 181 height 25
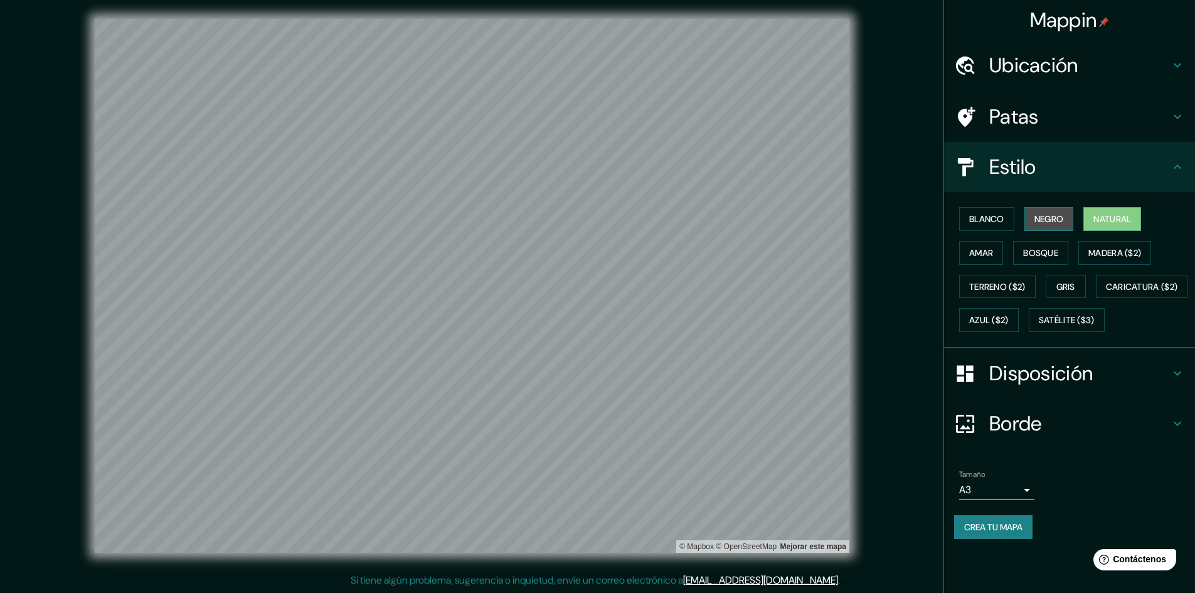
click at [600, 221] on font "Negro" at bounding box center [1048, 218] width 29 height 11
click at [600, 208] on button "Blanco" at bounding box center [986, 219] width 55 height 24
click at [600, 532] on font "Crea tu mapa" at bounding box center [993, 526] width 58 height 11
